Goal: Task Accomplishment & Management: Complete application form

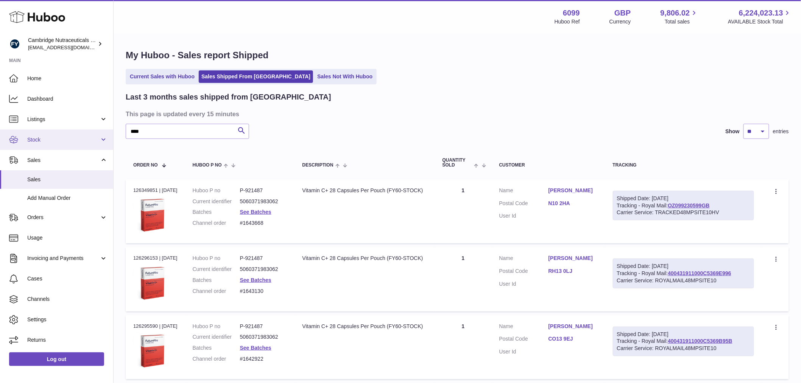
click at [51, 142] on span "Stock" at bounding box center [63, 139] width 72 height 7
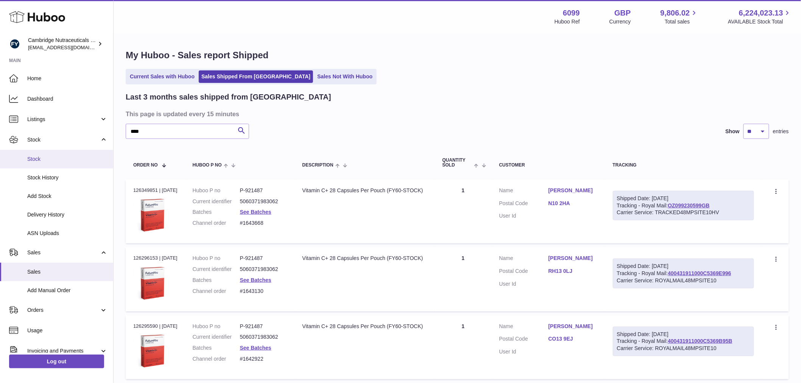
click at [55, 152] on link "Stock" at bounding box center [56, 159] width 113 height 19
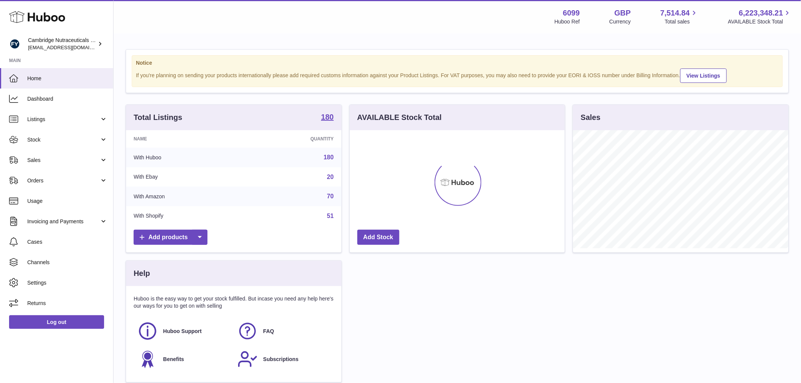
scroll to position [118, 215]
click at [59, 137] on span "Stock" at bounding box center [63, 139] width 72 height 7
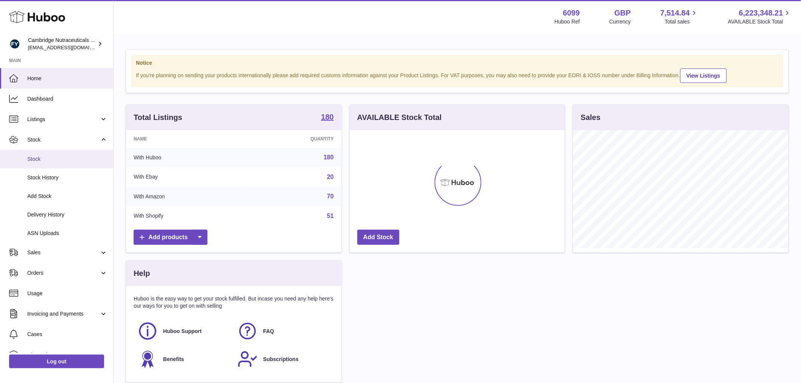
click at [58, 152] on link "Stock" at bounding box center [56, 159] width 113 height 19
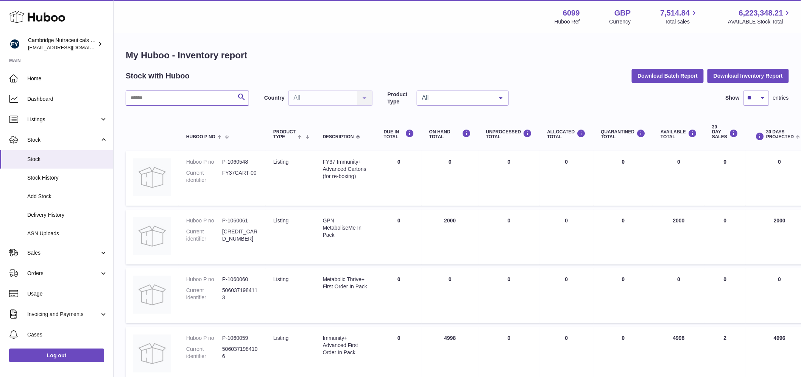
click at [172, 95] on input "text" at bounding box center [187, 97] width 123 height 15
type input "*********"
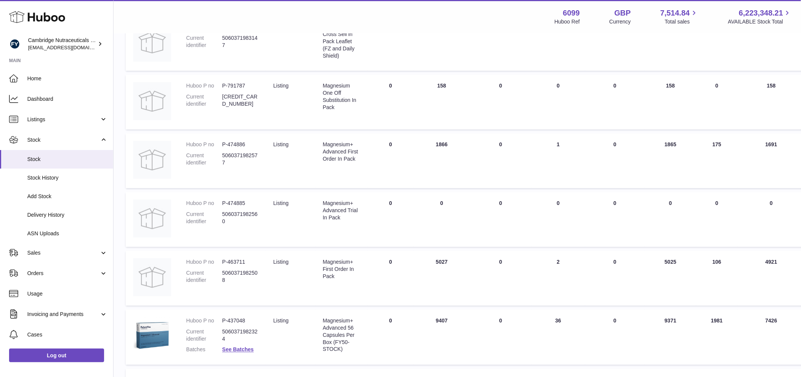
scroll to position [363, 0]
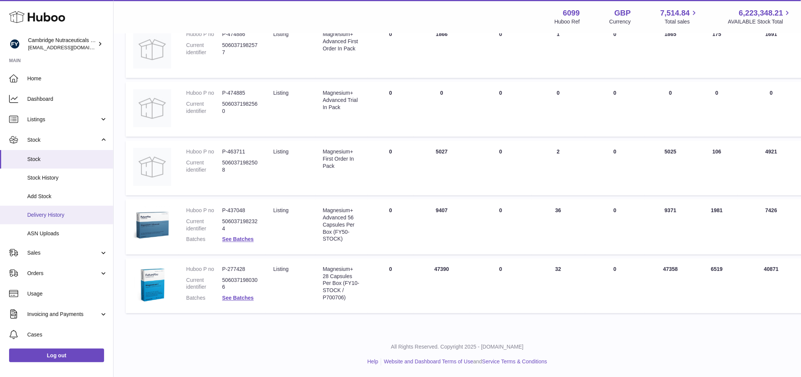
click at [52, 213] on span "Delivery History" at bounding box center [67, 214] width 80 height 7
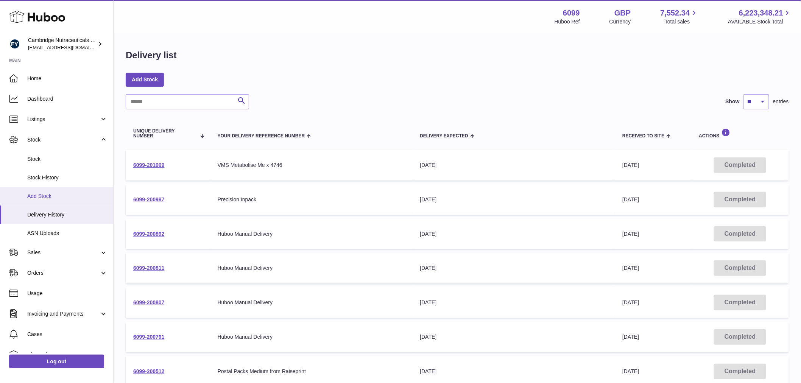
click at [59, 193] on span "Add Stock" at bounding box center [67, 196] width 80 height 7
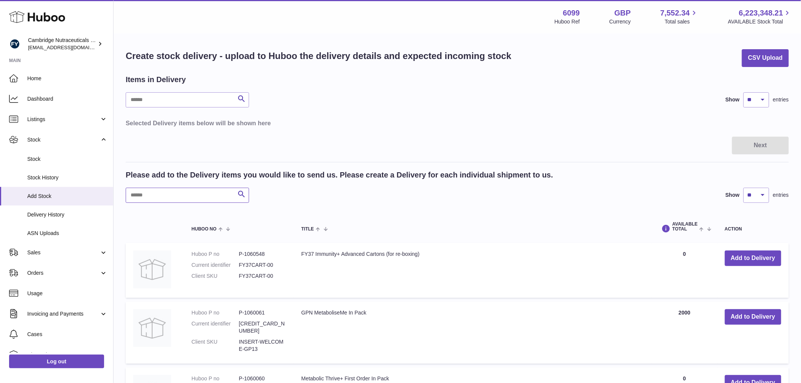
click at [152, 192] on input "text" at bounding box center [187, 195] width 123 height 15
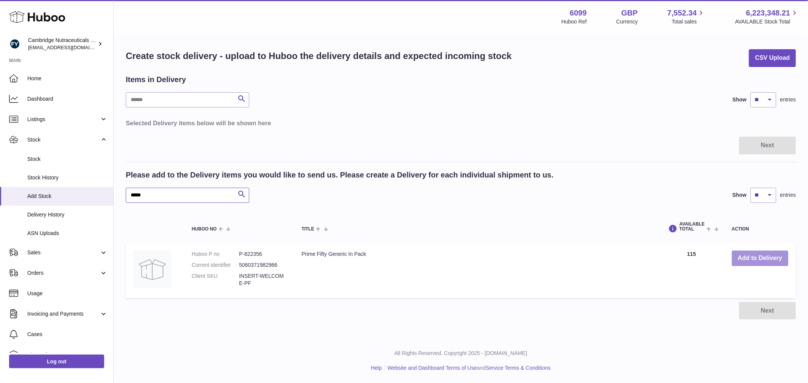
type input "*****"
click at [750, 259] on button "Add to Delivery" at bounding box center [759, 259] width 56 height 16
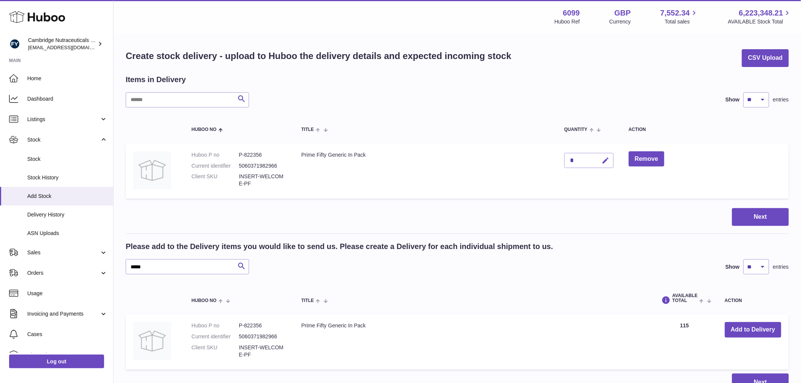
click at [601, 160] on button "button" at bounding box center [605, 161] width 18 height 16
type input "****"
click at [602, 160] on button "submit" at bounding box center [605, 160] width 14 height 12
drag, startPoint x: 169, startPoint y: 264, endPoint x: 65, endPoint y: 273, distance: 104.9
click at [66, 272] on div "Huboo Cambridge Nutraceuticals Ltd huboo@camnutra.com Main Home Dashboard Listi…" at bounding box center [400, 225] width 801 height 451
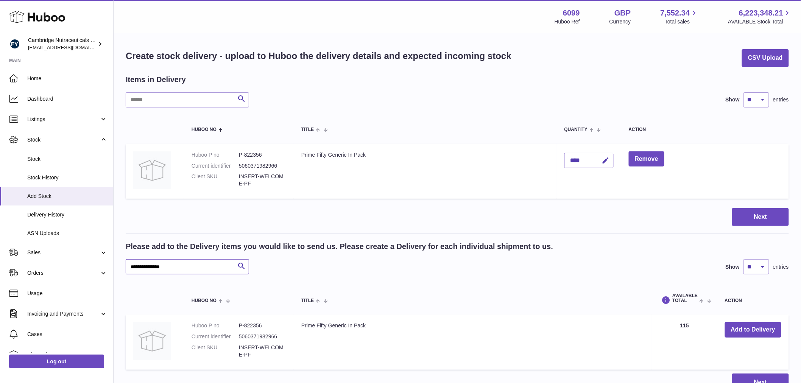
type input "**********"
click at [750, 326] on button "Add to Delivery" at bounding box center [753, 330] width 56 height 16
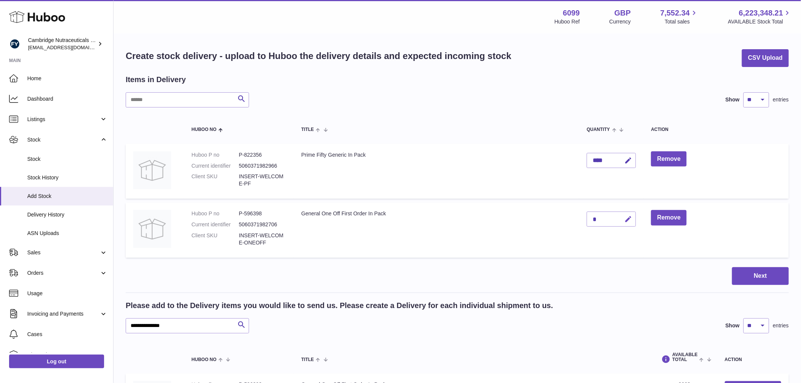
click at [628, 214] on button "button" at bounding box center [627, 220] width 18 height 16
type input "****"
click at [628, 214] on button "submit" at bounding box center [627, 219] width 14 height 12
click at [762, 282] on button "Next" at bounding box center [760, 276] width 57 height 18
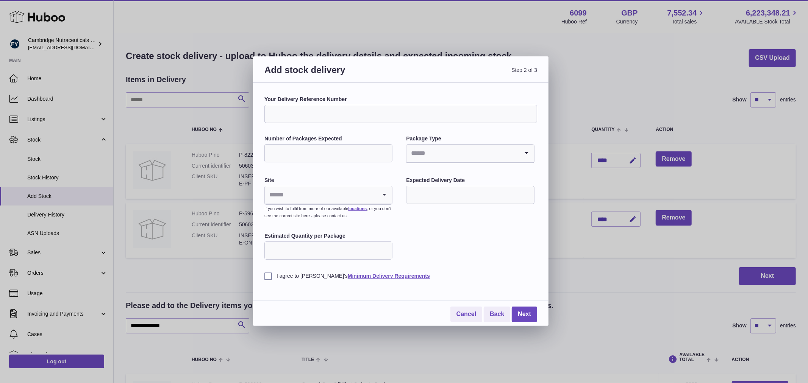
click at [315, 109] on input "Your Delivery Reference Number" at bounding box center [400, 114] width 273 height 18
type input "**********"
click at [322, 146] on input "Number of Packages Expected" at bounding box center [328, 153] width 128 height 18
type input "*"
drag, startPoint x: 447, startPoint y: 157, endPoint x: 452, endPoint y: 157, distance: 4.6
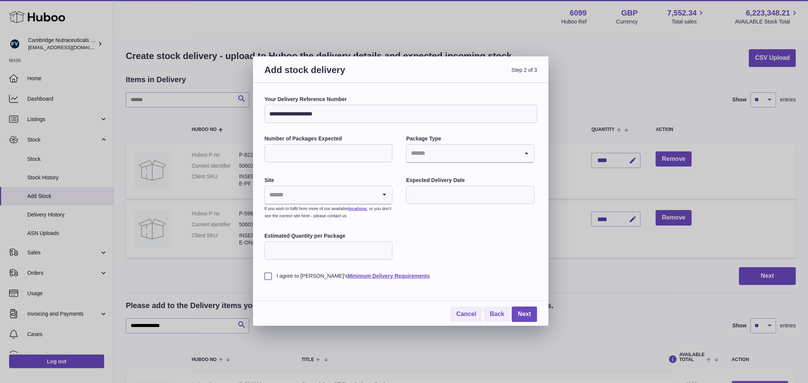
click at [447, 157] on input "Search for option" at bounding box center [462, 153] width 112 height 17
click at [428, 202] on li "Boxes" at bounding box center [470, 203] width 126 height 15
drag, startPoint x: 316, startPoint y: 184, endPoint x: 316, endPoint y: 191, distance: 6.5
click at [316, 186] on div "Site Loading... If you wish to fulfil from more of our available locations , or…" at bounding box center [328, 199] width 128 height 44
drag, startPoint x: 314, startPoint y: 195, endPoint x: 307, endPoint y: 215, distance: 21.4
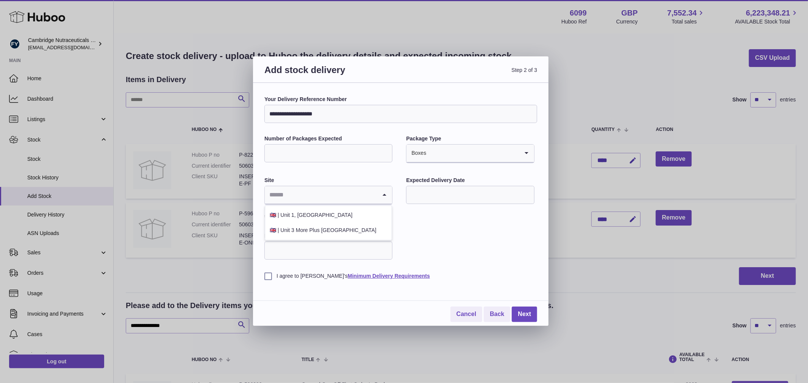
click at [314, 195] on input "Search for option" at bounding box center [321, 194] width 112 height 17
click at [301, 228] on li "🇬🇧 | Unit 3 More Plus Central Park" at bounding box center [328, 230] width 126 height 15
click at [269, 276] on label "I agree to Huboo's Minimum Delivery Requirements" at bounding box center [400, 276] width 273 height 7
click at [331, 247] on input "Estimated Quantity per Package" at bounding box center [328, 251] width 128 height 18
type input "****"
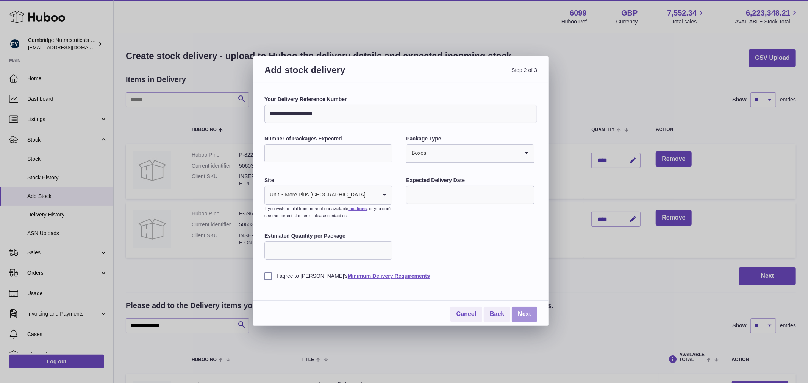
click at [526, 313] on link "Next" at bounding box center [523, 315] width 25 height 16
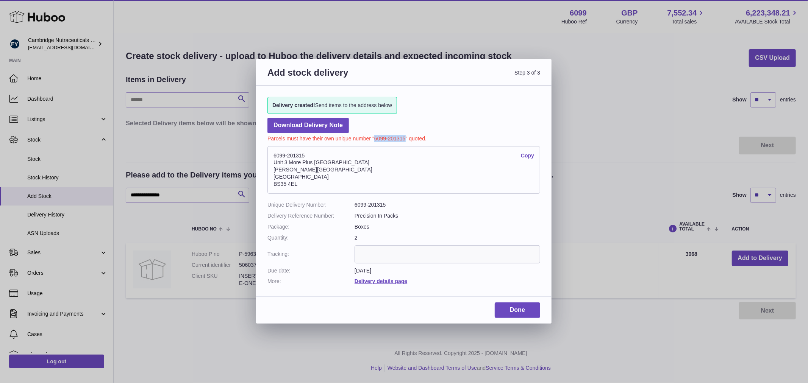
drag, startPoint x: 405, startPoint y: 138, endPoint x: 374, endPoint y: 139, distance: 31.1
click at [374, 139] on p "Parcels must have their own unique number "6099-201315" quoted." at bounding box center [403, 137] width 273 height 9
copy p "6099-201315"
click at [510, 307] on link "Done" at bounding box center [516, 310] width 45 height 16
